Goal: Book appointment/travel/reservation

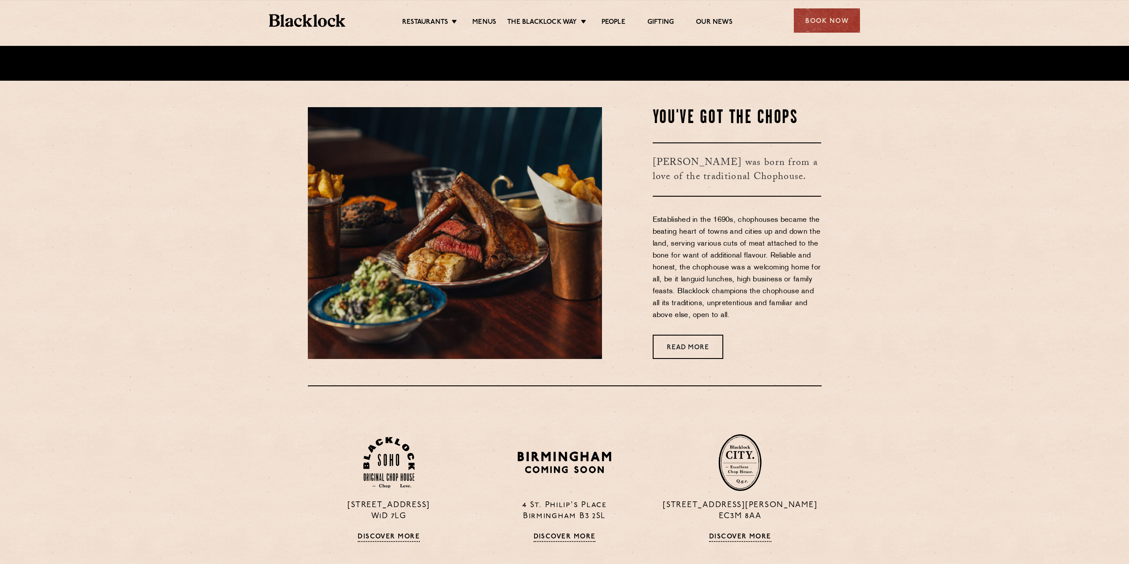
scroll to position [423, 0]
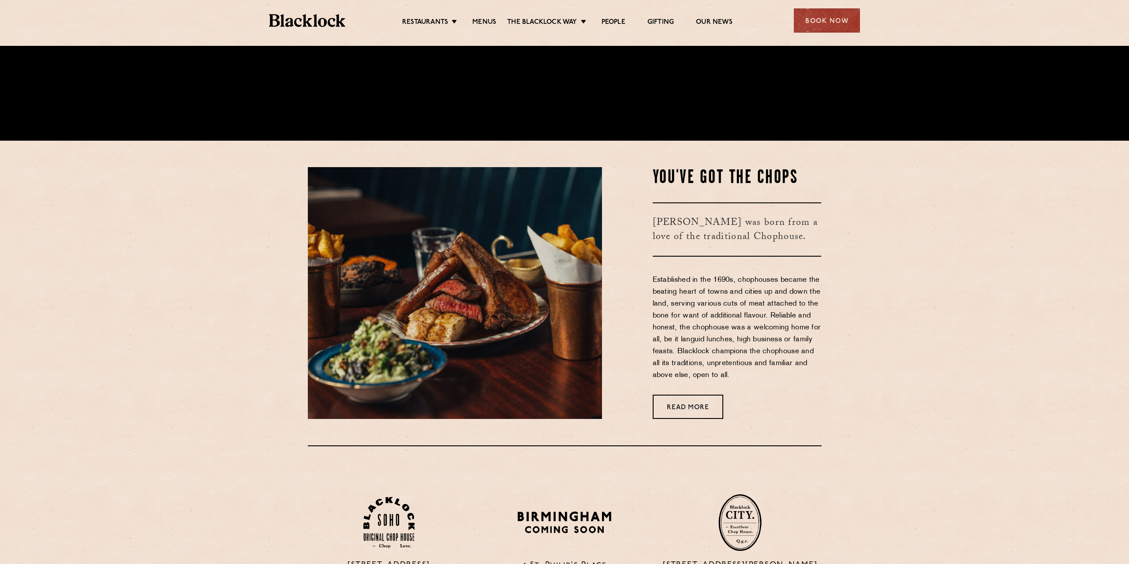
click at [490, 18] on ul "Restaurants Soho City Shoreditch Covent Garden Canary Wharf Manchester Birmingh…" at bounding box center [567, 21] width 444 height 14
click at [490, 20] on link "Menus" at bounding box center [484, 23] width 24 height 10
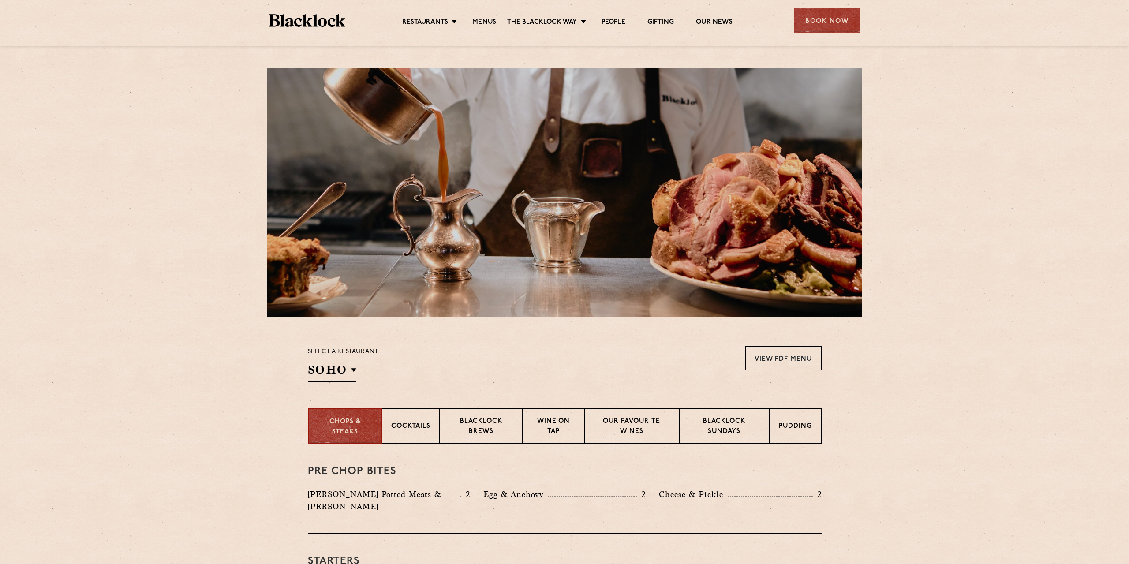
click at [562, 430] on p "Wine on Tap" at bounding box center [552, 427] width 43 height 21
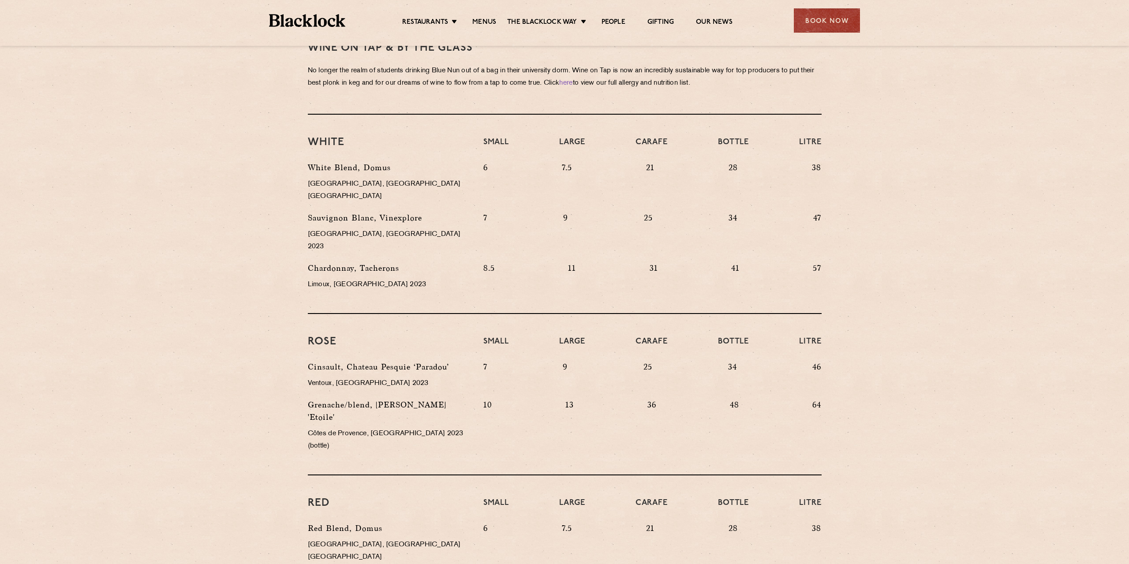
scroll to position [106, 0]
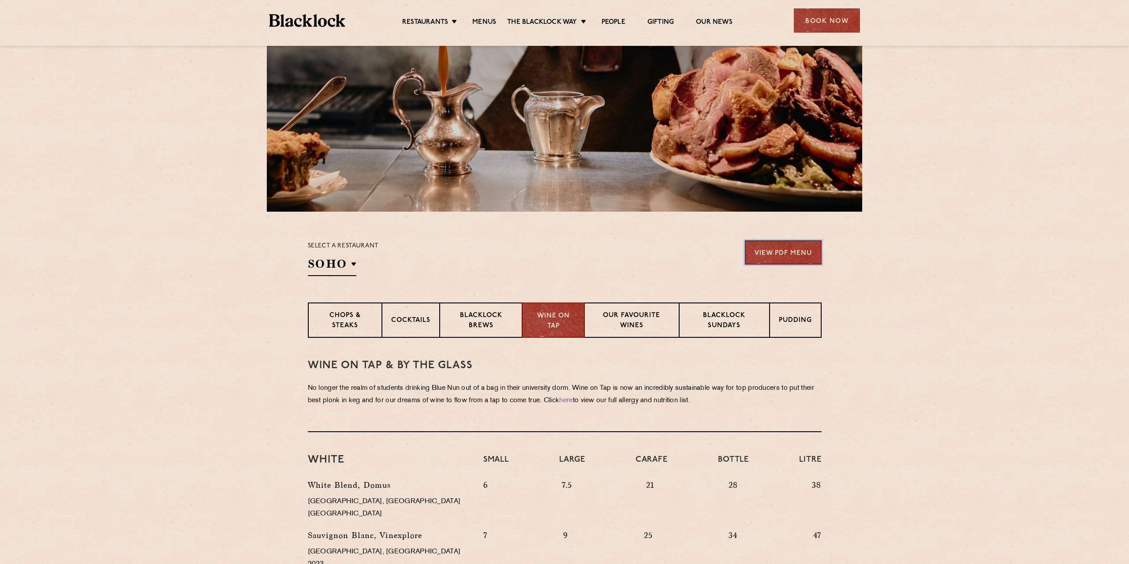
click at [783, 250] on link "View PDF Menu" at bounding box center [783, 252] width 77 height 24
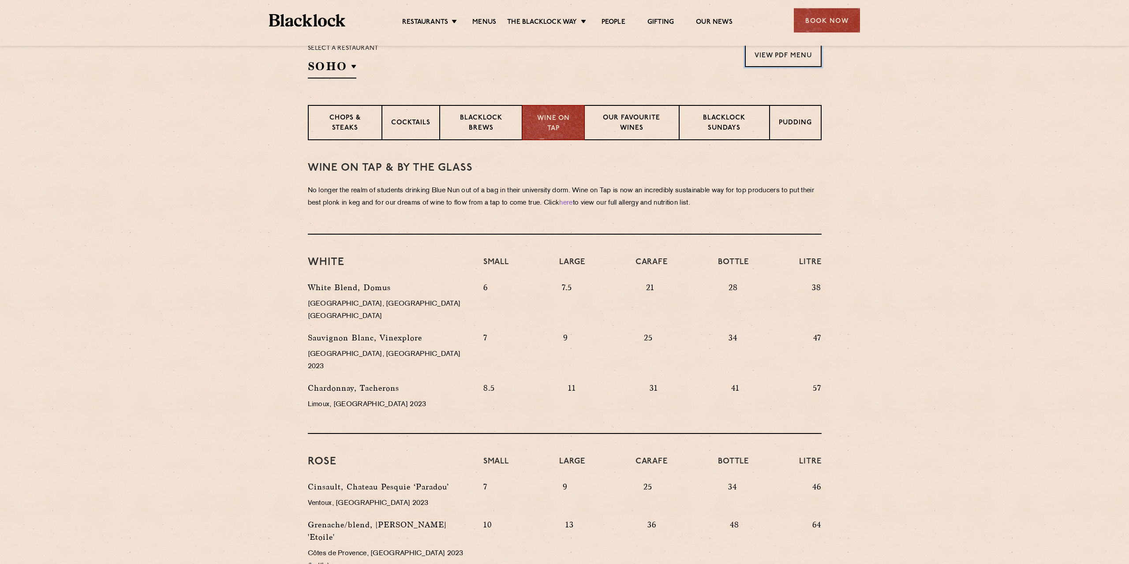
scroll to position [205, 0]
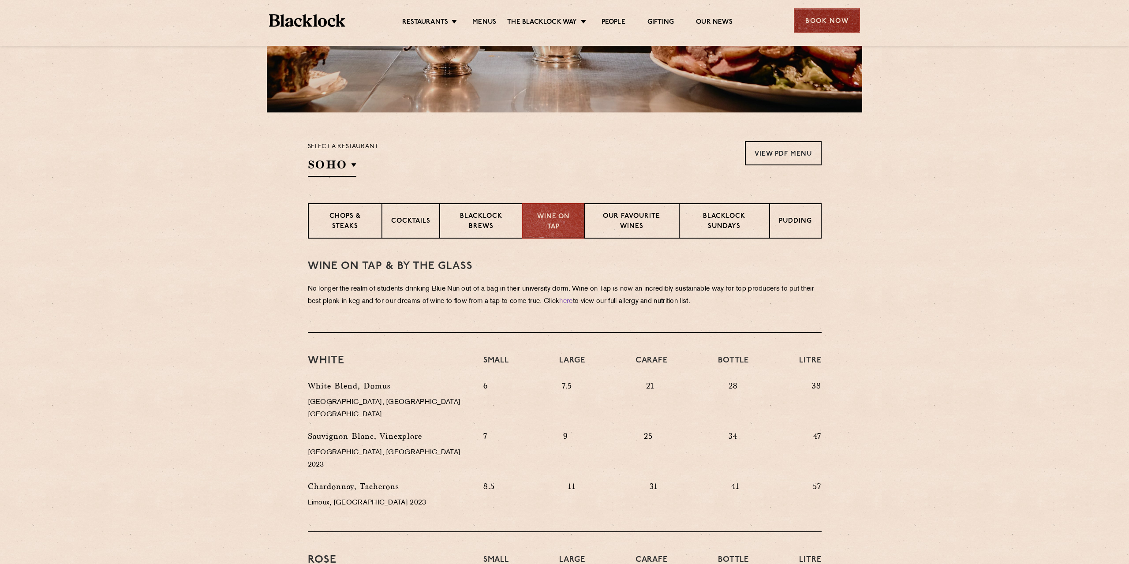
click at [828, 20] on div "Book Now" at bounding box center [827, 20] width 66 height 24
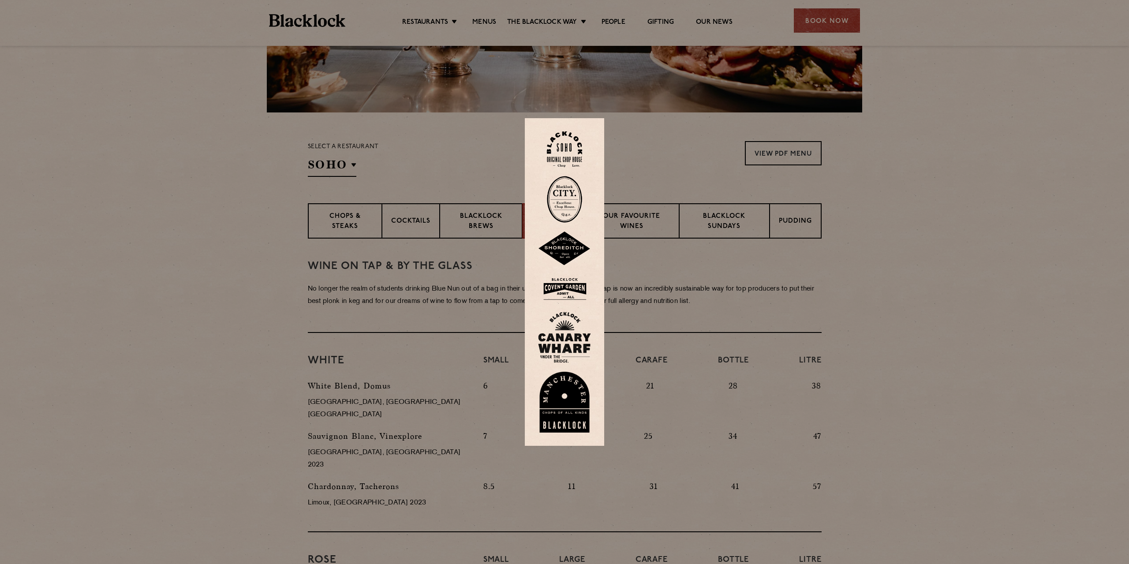
click at [566, 277] on img at bounding box center [564, 289] width 53 height 29
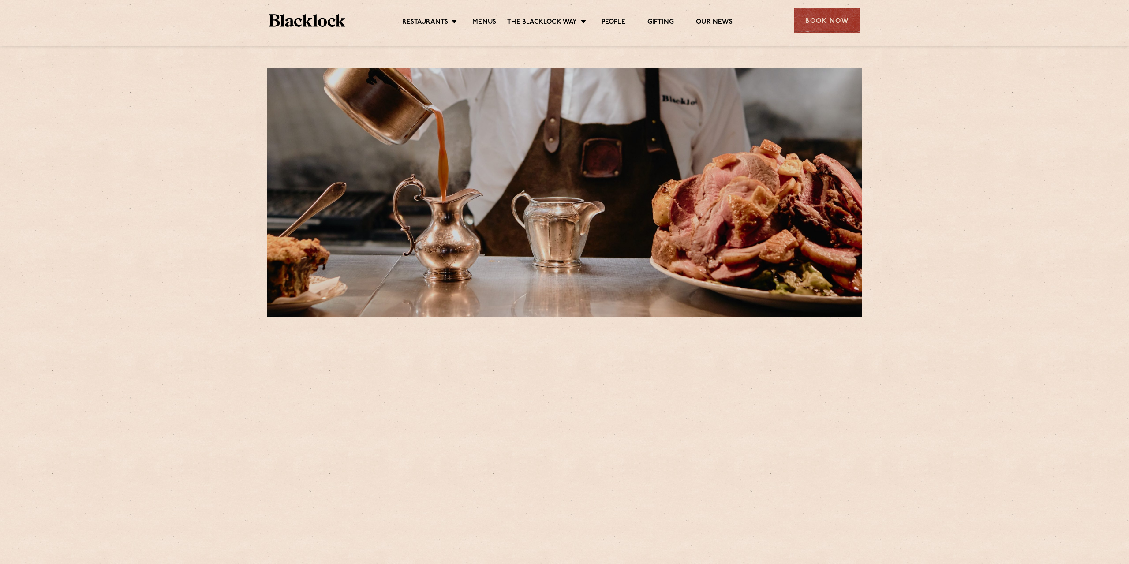
scroll to position [205, 0]
